Goal: Transaction & Acquisition: Subscribe to service/newsletter

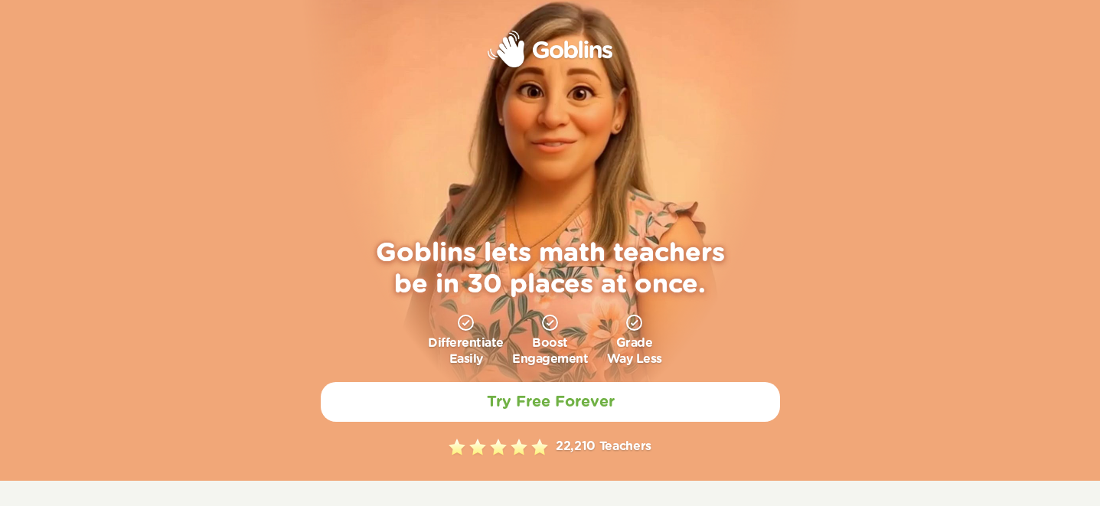
click at [448, 326] on div "Differentiate Easily" at bounding box center [466, 340] width 77 height 53
click at [463, 347] on p "Differentiate Easily" at bounding box center [466, 351] width 76 height 32
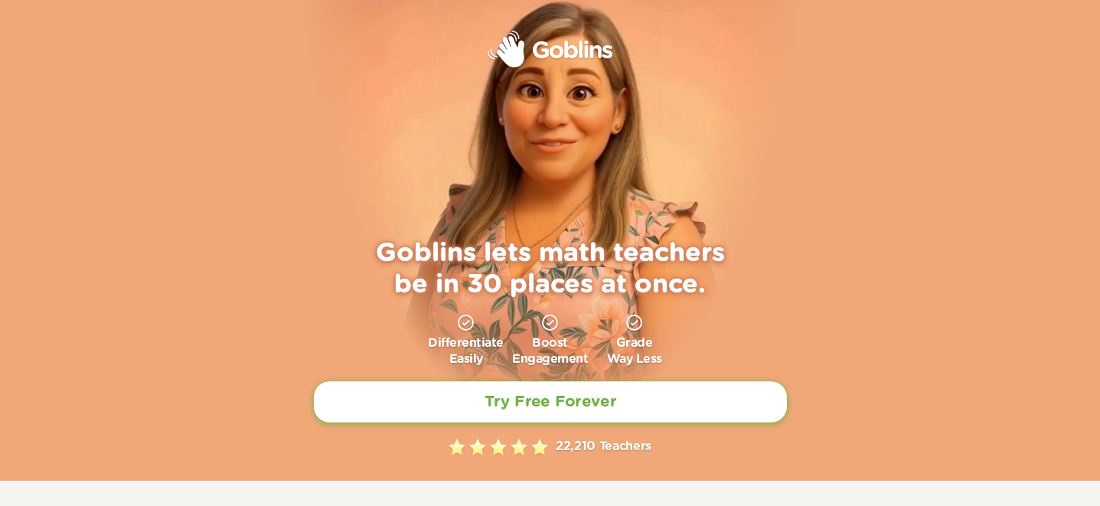
click at [502, 411] on h2 "Try Free Forever" at bounding box center [550, 402] width 132 height 19
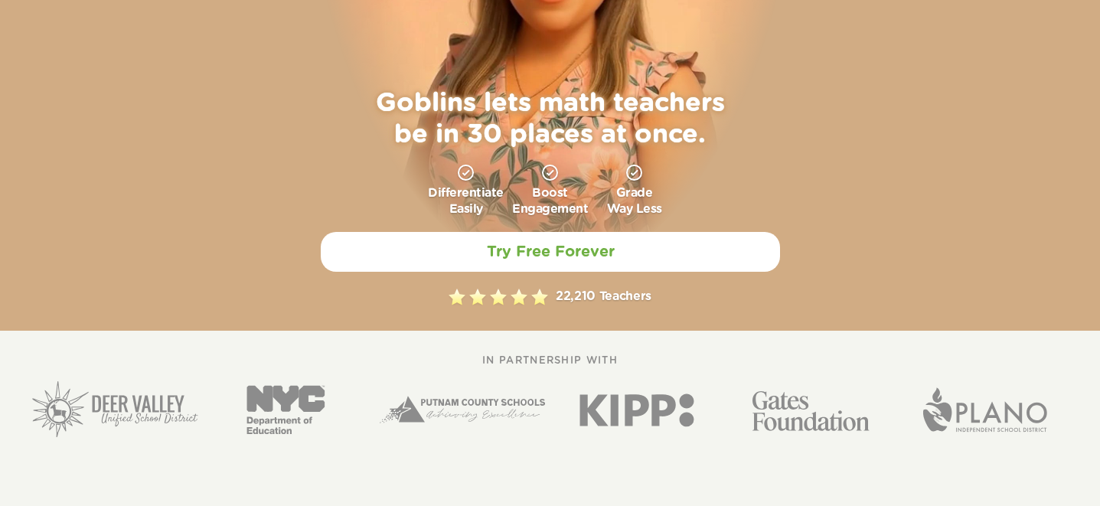
scroll to position [112, 0]
